Goal: Task Accomplishment & Management: Manage account settings

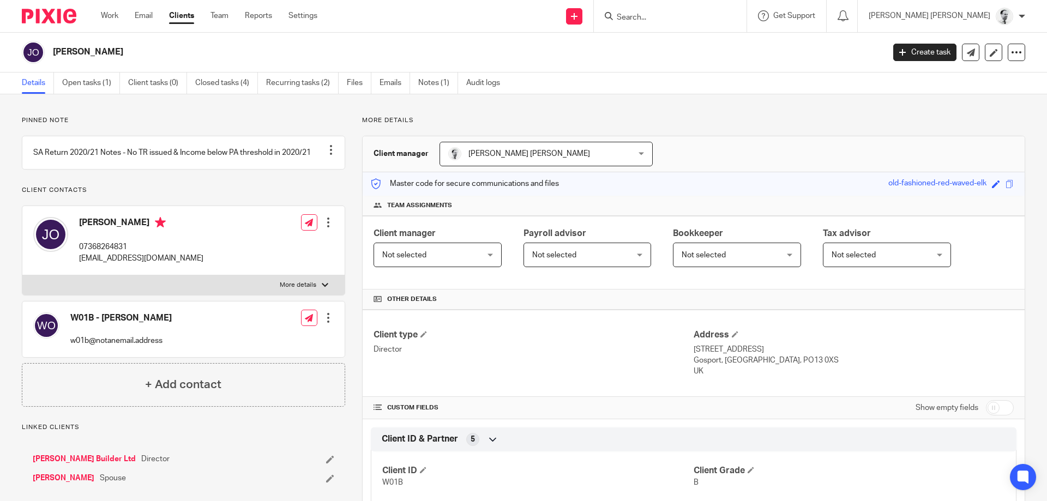
click at [98, 21] on div "Work Email Clients Team Reports Settings Work Email Clients Team Reports Settin…" at bounding box center [212, 16] width 244 height 32
click at [112, 19] on link "Work" at bounding box center [109, 15] width 17 height 11
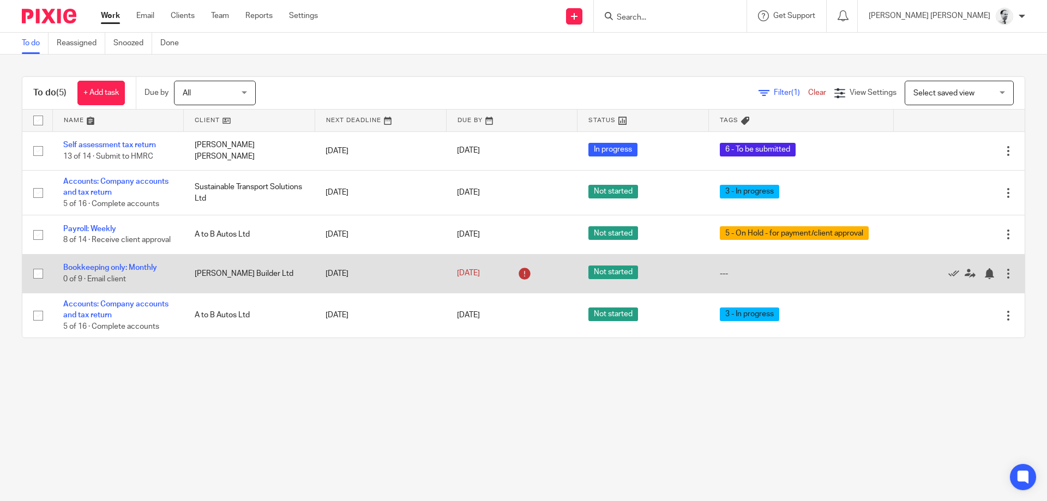
click at [201, 271] on tbody "No client selected No client selected 180/182 Brockhurst Road And 4/5 Beryl Ave…" at bounding box center [523, 234] width 1003 height 206
drag, startPoint x: 200, startPoint y: 266, endPoint x: 251, endPoint y: 267, distance: 51.3
click at [251, 267] on td "[PERSON_NAME] Builder Ltd" at bounding box center [249, 273] width 131 height 39
click at [251, 267] on td "W.D. O'Neill Builder Ltd" at bounding box center [249, 273] width 131 height 39
click at [209, 261] on td "[PERSON_NAME] Builder Ltd" at bounding box center [249, 273] width 131 height 39
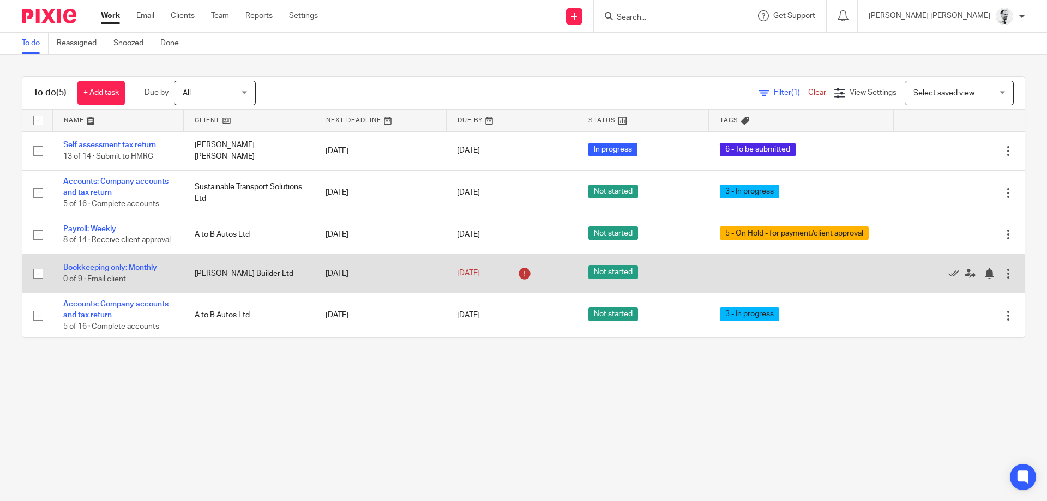
click at [209, 261] on td "[PERSON_NAME] Builder Ltd" at bounding box center [249, 273] width 131 height 39
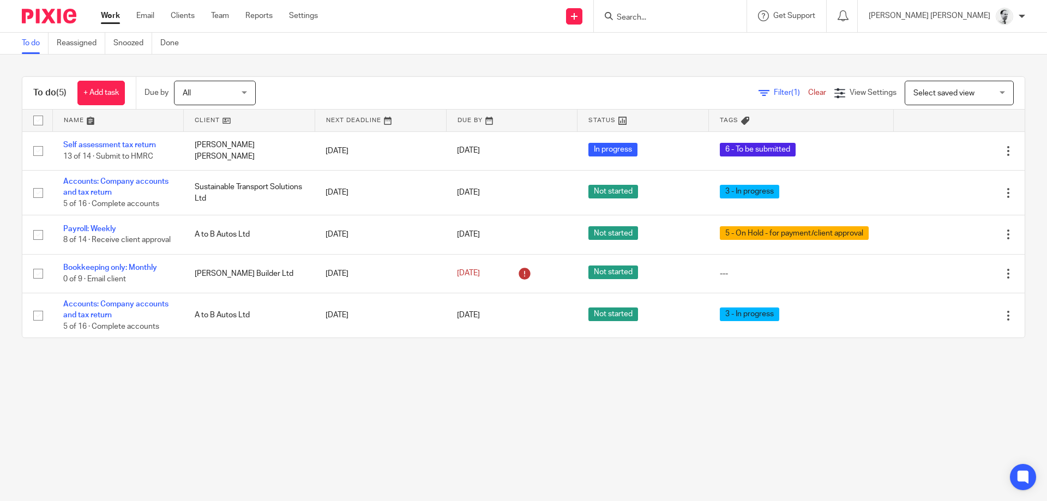
click at [684, 18] on input "Search" at bounding box center [665, 18] width 98 height 10
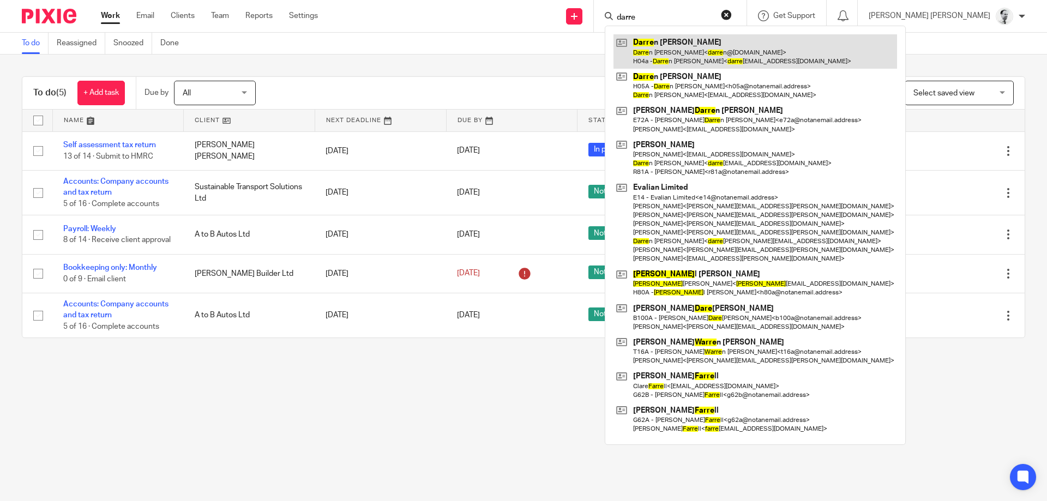
type input "darre"
click at [735, 53] on link at bounding box center [756, 51] width 284 height 34
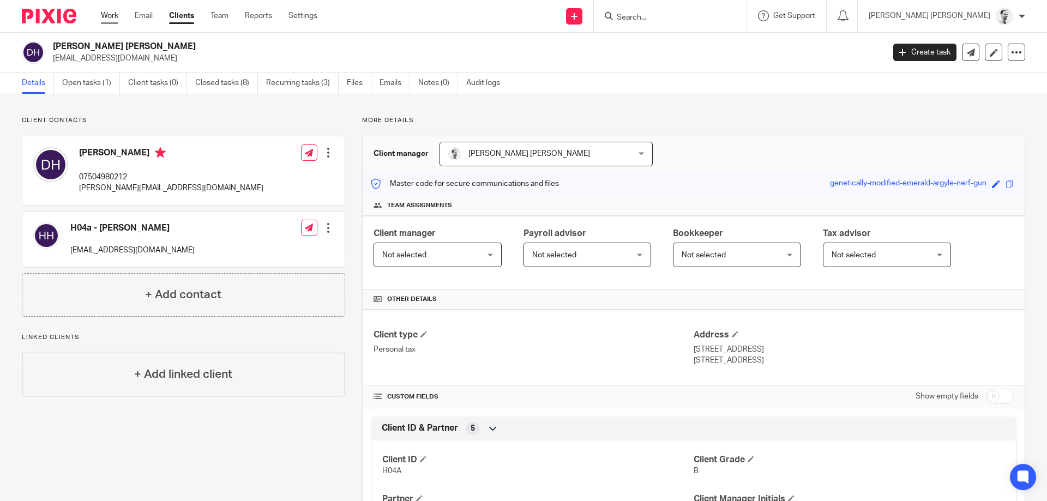
click at [116, 19] on link "Work" at bounding box center [109, 15] width 17 height 11
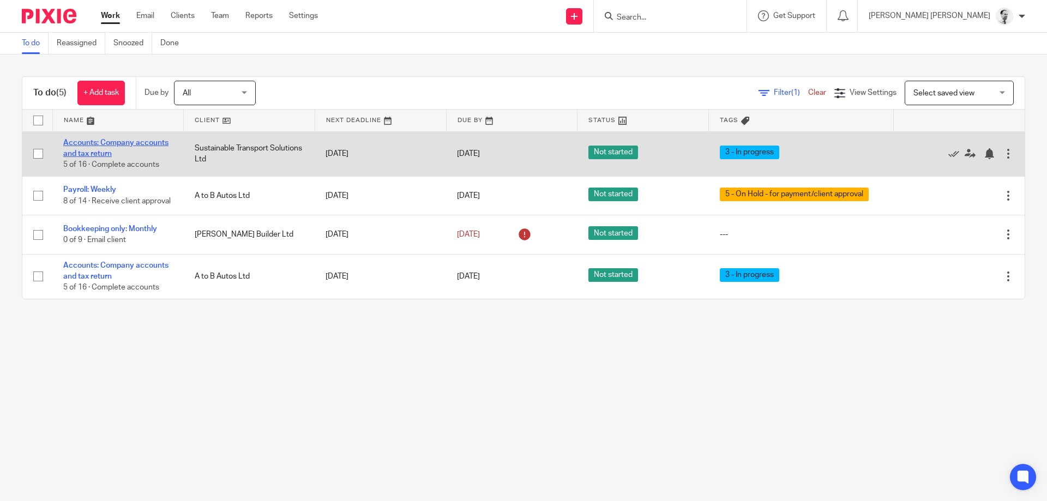
click at [149, 143] on link "Accounts: Company accounts and tax return" at bounding box center [115, 148] width 105 height 19
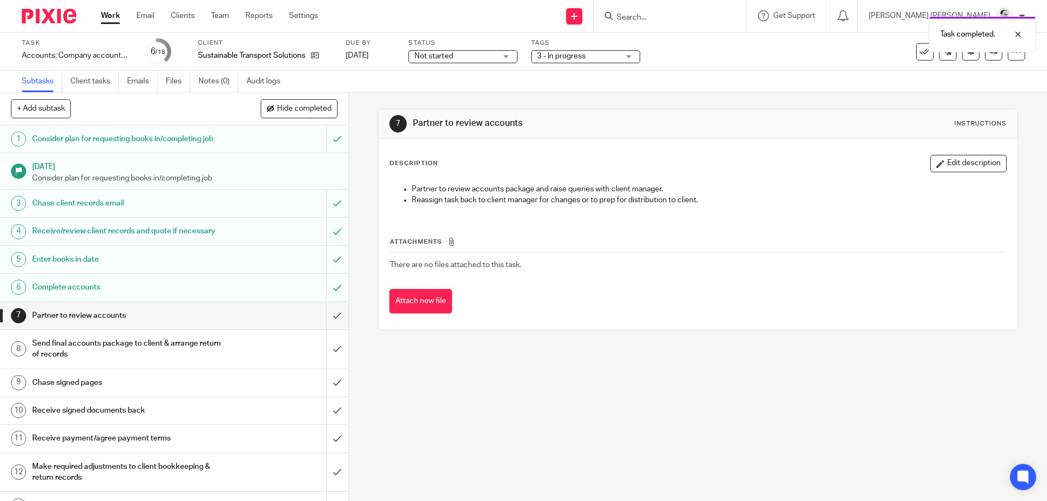
click at [546, 55] on span "3 - In progress" at bounding box center [561, 56] width 49 height 8
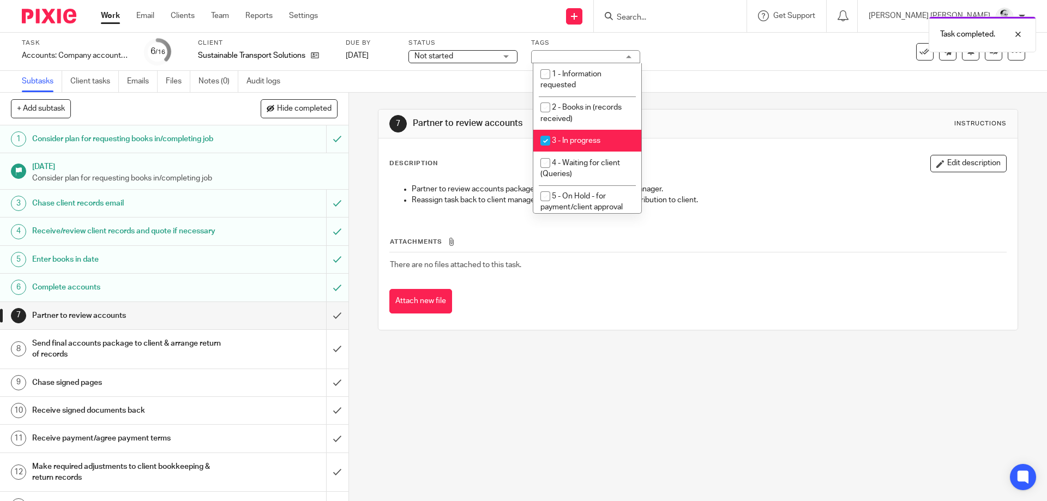
click at [577, 143] on span "3 - In progress" at bounding box center [576, 141] width 49 height 8
click at [580, 140] on span "3 - In progress" at bounding box center [576, 141] width 49 height 8
checkbox input "true"
click at [113, 21] on link "Work" at bounding box center [110, 15] width 19 height 11
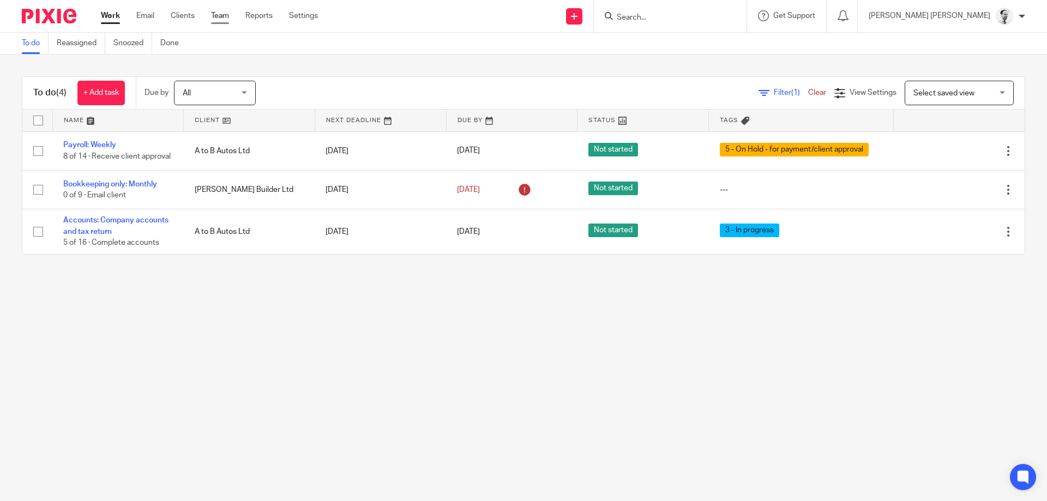
click at [211, 7] on div "Work Email Clients Team Reports Settings Work Email Clients Team Reports Settin…" at bounding box center [212, 16] width 244 height 32
click at [217, 17] on link "Team" at bounding box center [220, 15] width 18 height 11
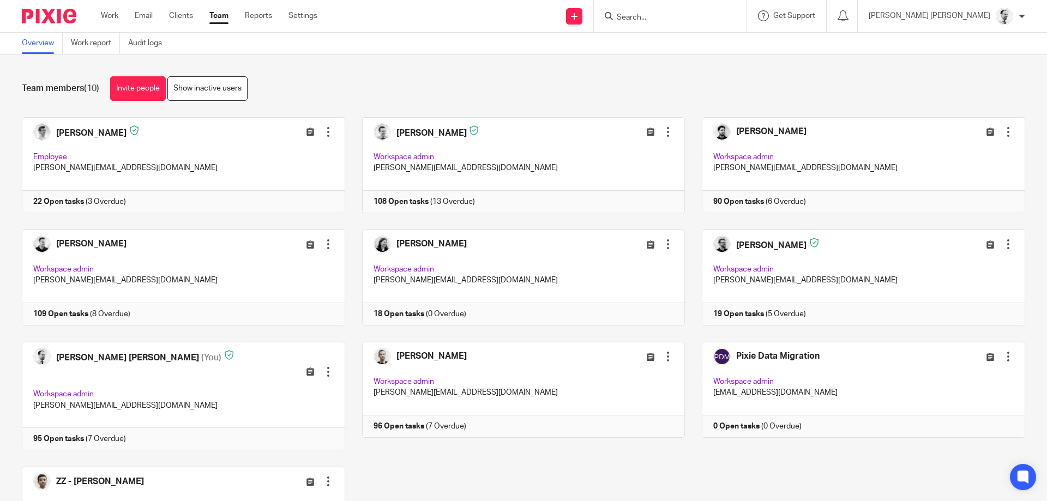
click at [123, 18] on ul "Work Email Clients Team Reports Settings" at bounding box center [217, 15] width 233 height 11
click at [116, 18] on link "Work" at bounding box center [109, 15] width 17 height 11
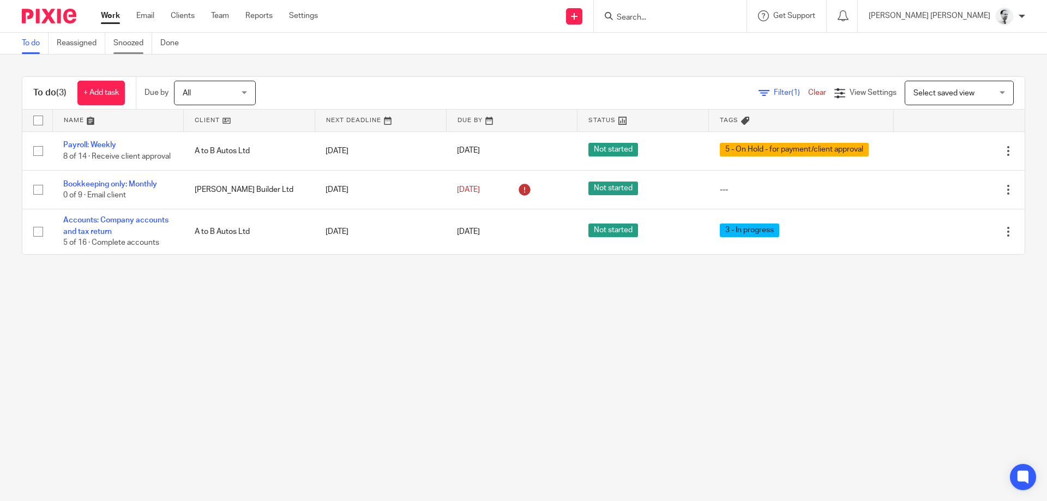
click at [128, 49] on link "Snoozed" at bounding box center [132, 43] width 39 height 21
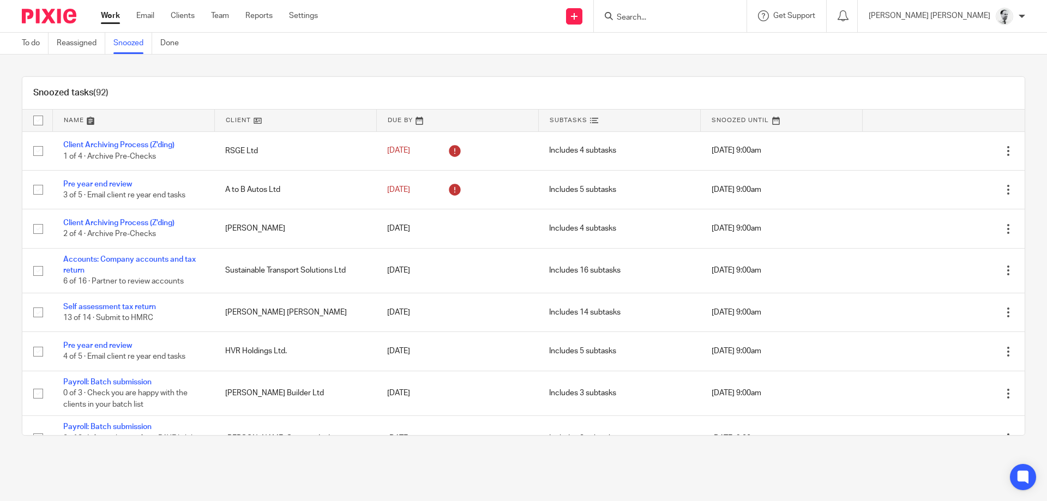
click at [73, 121] on link at bounding box center [133, 121] width 161 height 22
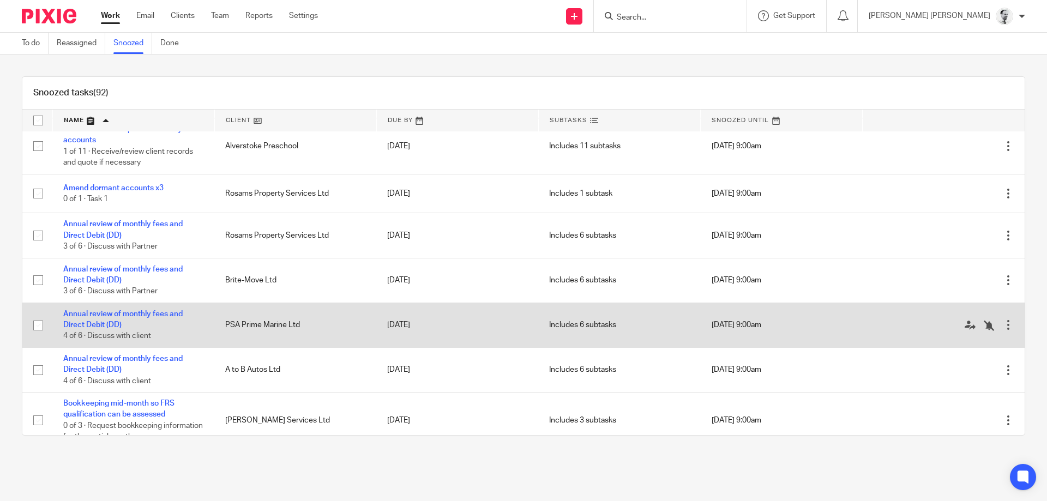
scroll to position [521, 0]
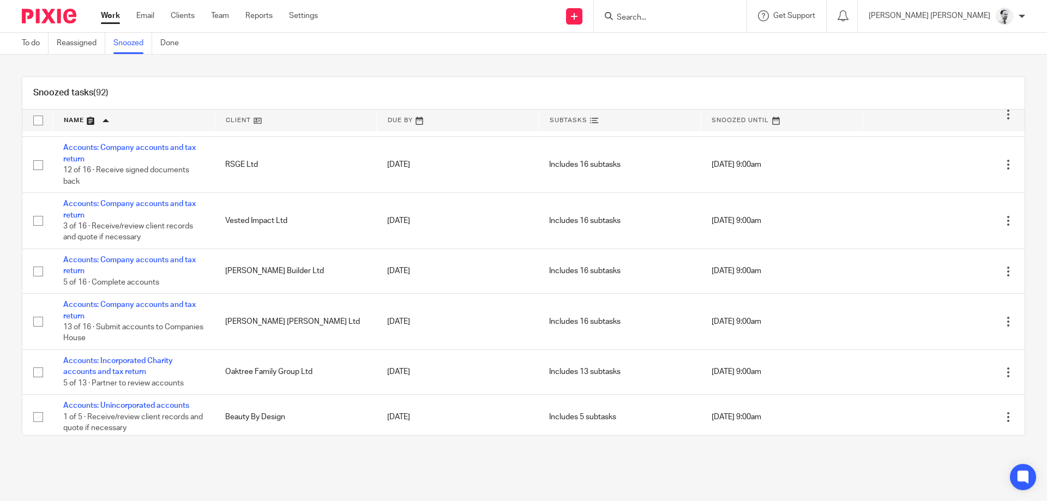
click at [690, 16] on input "Search" at bounding box center [665, 18] width 98 height 10
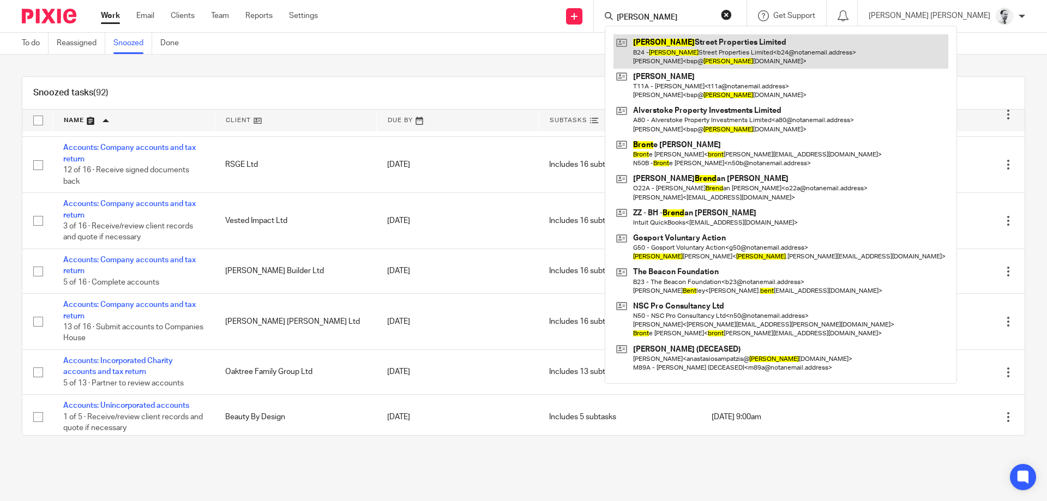
type input "brent"
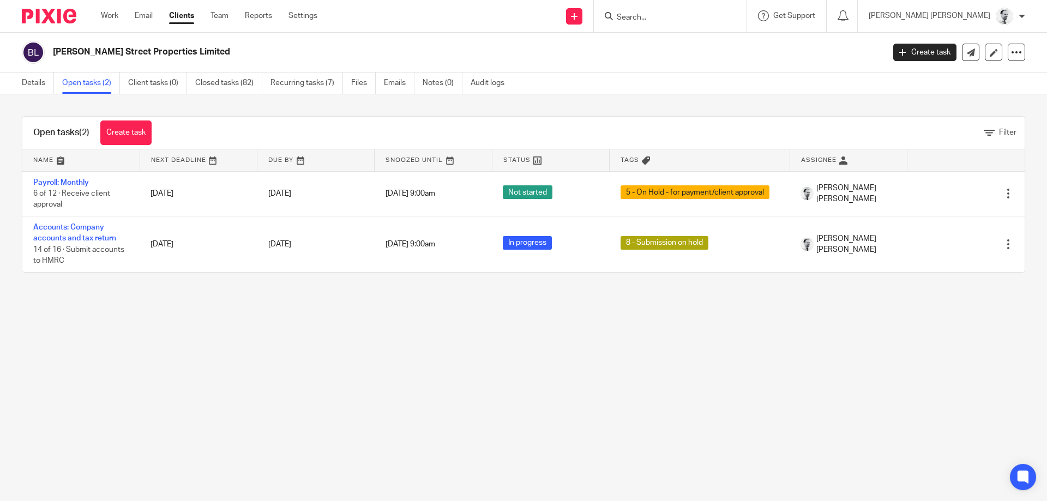
click at [68, 184] on link "Payroll: Monthly" at bounding box center [61, 183] width 56 height 8
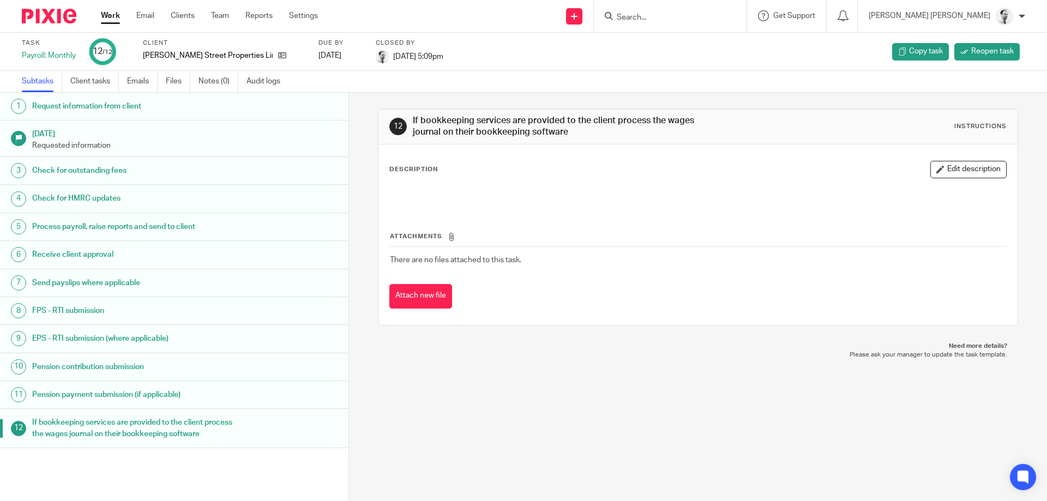
click at [102, 16] on link "Work" at bounding box center [110, 15] width 19 height 11
